Goal: Task Accomplishment & Management: Manage account settings

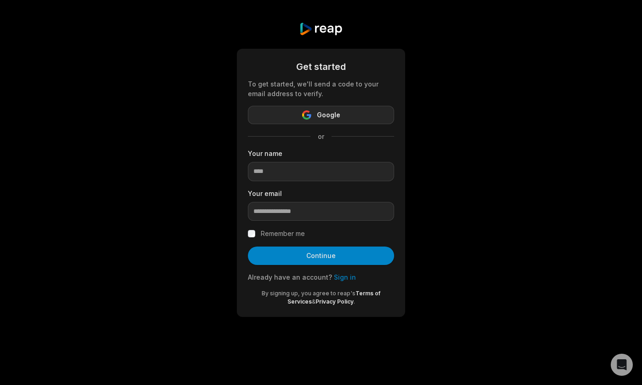
click at [331, 117] on span "Google" at bounding box center [328, 114] width 23 height 11
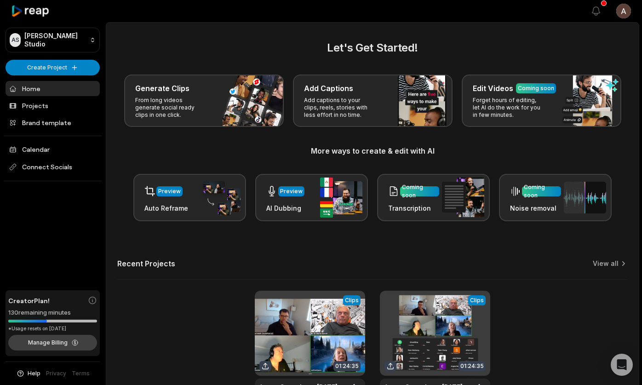
click at [58, 340] on button "Manage Billing" at bounding box center [52, 343] width 89 height 16
